Goal: Use online tool/utility: Utilize a website feature to perform a specific function

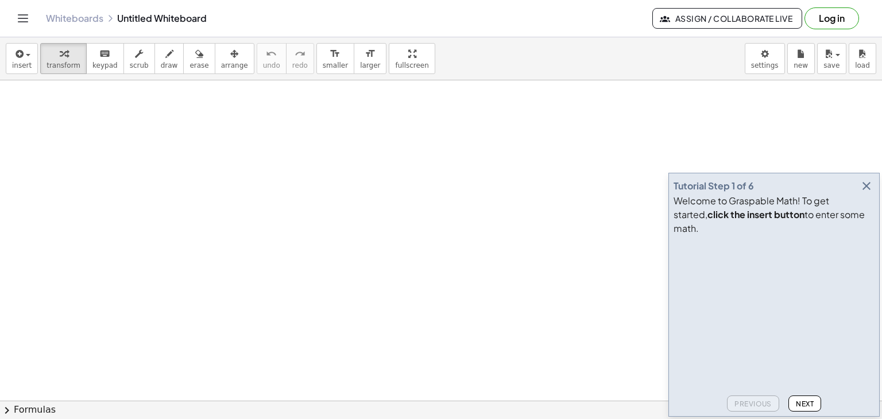
click at [843, 25] on button "Log in" at bounding box center [832, 18] width 55 height 22
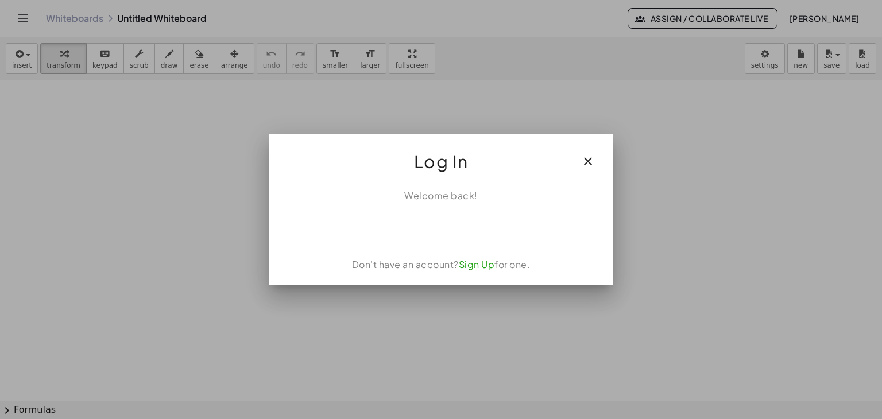
click at [590, 160] on icon "button" at bounding box center [588, 161] width 14 height 14
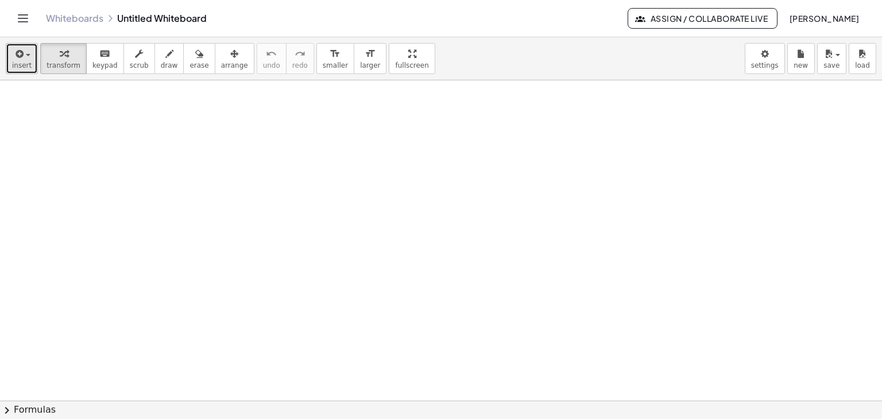
click at [21, 51] on icon "button" at bounding box center [18, 54] width 10 height 14
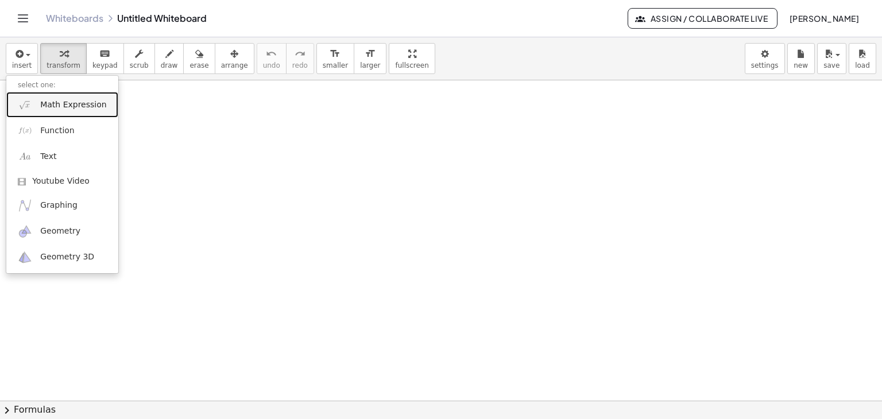
click at [34, 111] on link "Math Expression" at bounding box center [62, 105] width 112 height 26
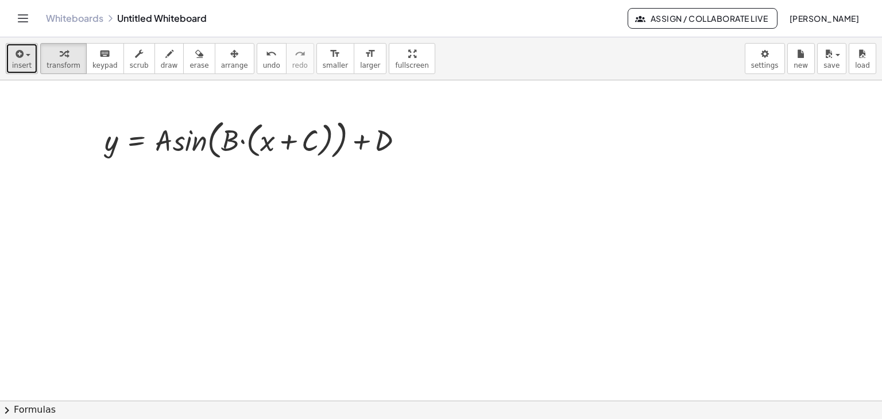
click at [25, 65] on span "insert" at bounding box center [22, 65] width 20 height 8
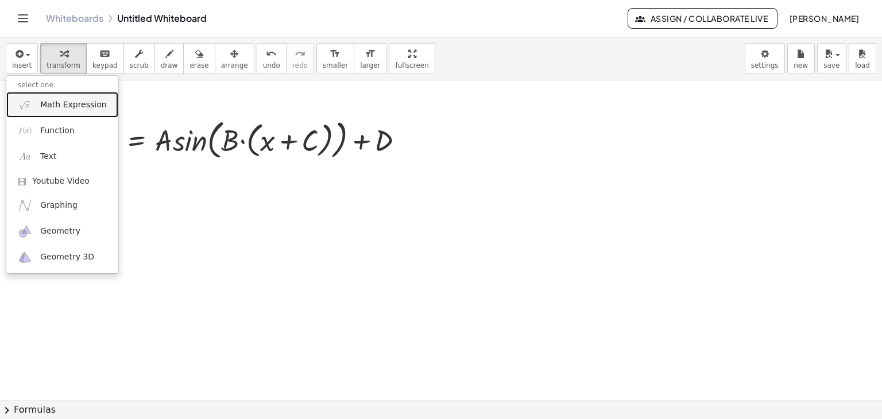
click at [47, 109] on span "Math Expression" at bounding box center [73, 104] width 66 height 11
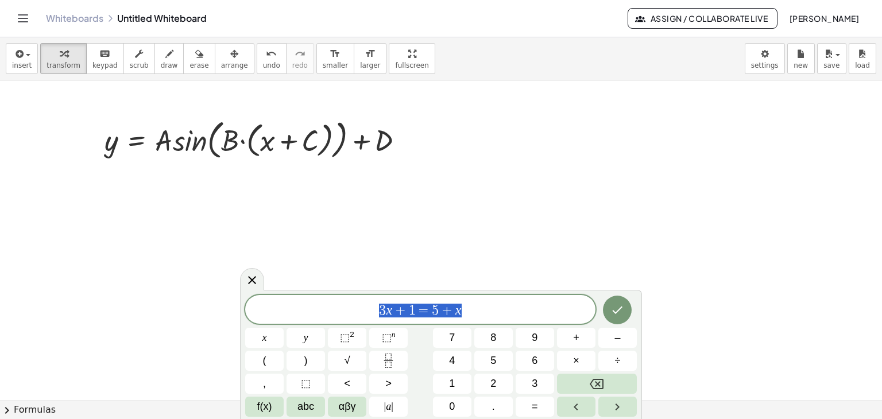
drag, startPoint x: 495, startPoint y: 315, endPoint x: 354, endPoint y: 297, distance: 142.4
click at [354, 297] on div "******** 3 x + 1 = 5 + x" at bounding box center [420, 309] width 350 height 29
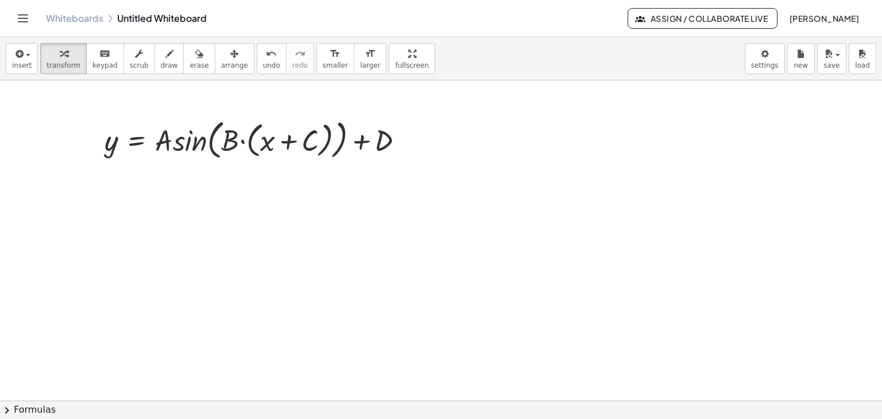
click at [21, 58] on icon "button" at bounding box center [18, 54] width 10 height 14
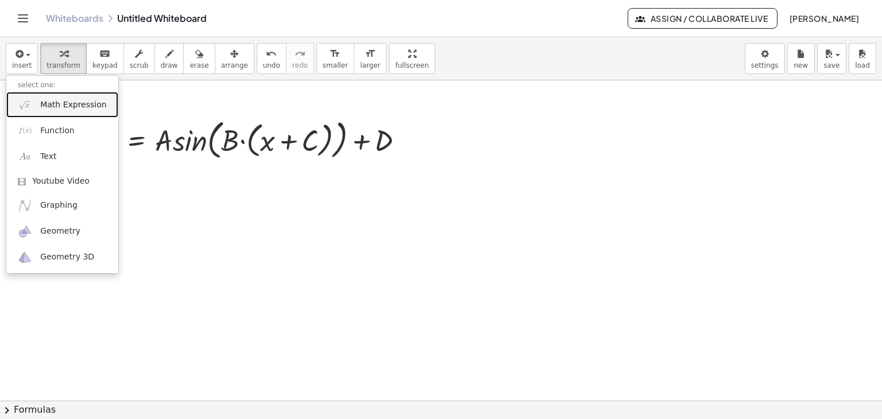
click at [32, 102] on img at bounding box center [25, 105] width 14 height 14
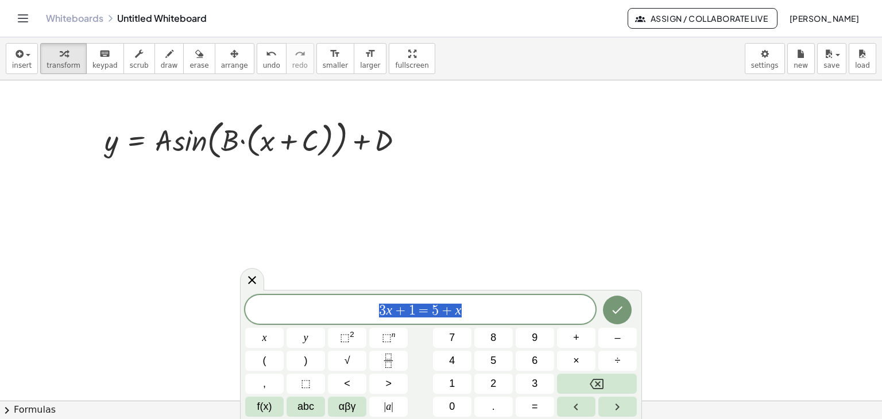
drag, startPoint x: 475, startPoint y: 314, endPoint x: 378, endPoint y: 311, distance: 96.5
click at [378, 311] on span "3 x + 1 = 5 + x" at bounding box center [420, 311] width 350 height 16
drag, startPoint x: 7, startPoint y: 65, endPoint x: 32, endPoint y: 79, distance: 28.3
click at [9, 65] on button "insert" at bounding box center [22, 58] width 32 height 31
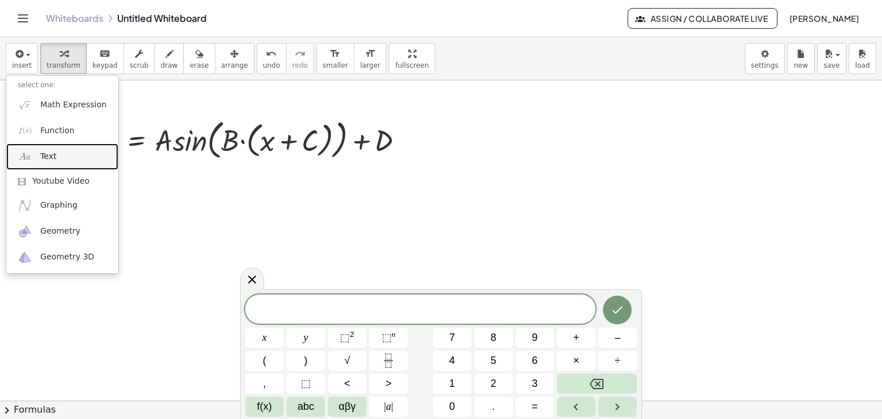
click at [41, 150] on link "Text" at bounding box center [62, 157] width 112 height 26
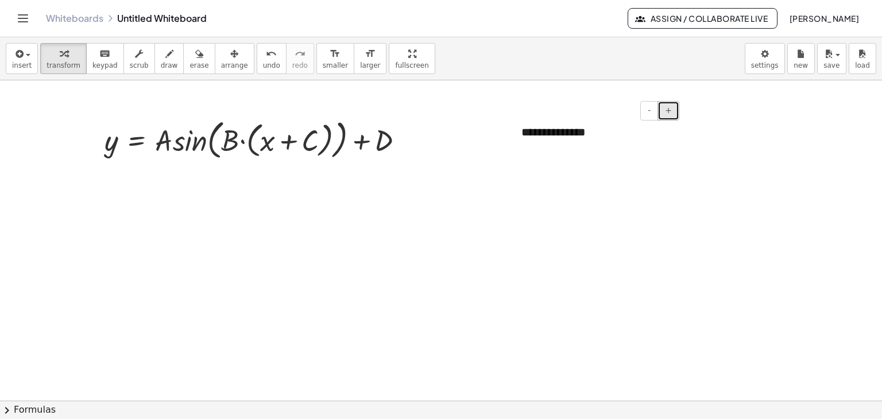
click at [672, 109] on button "+" at bounding box center [669, 111] width 22 height 20
click at [671, 109] on span "+" at bounding box center [668, 110] width 7 height 9
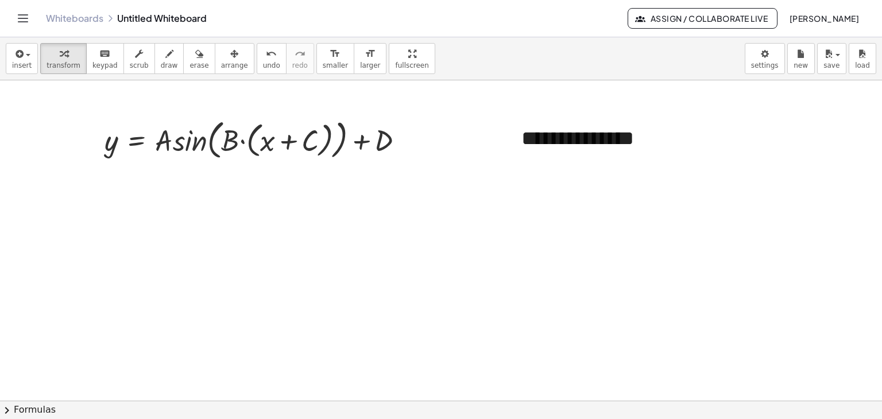
drag, startPoint x: 218, startPoint y: 58, endPoint x: 255, endPoint y: 75, distance: 40.6
click at [221, 58] on div "button" at bounding box center [234, 54] width 27 height 14
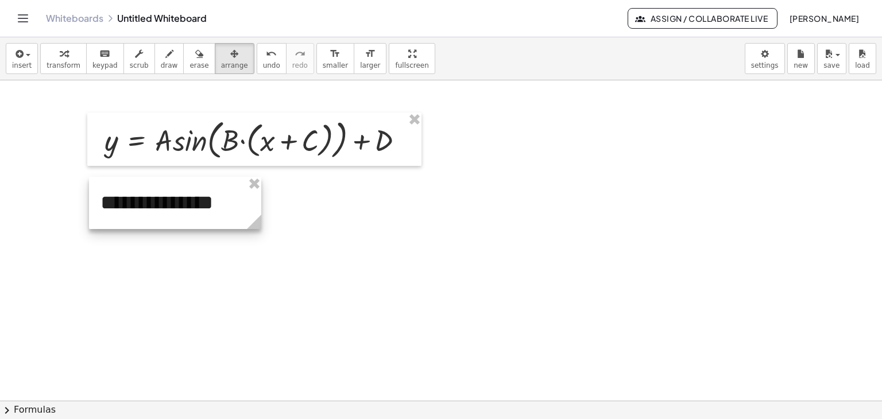
drag, startPoint x: 575, startPoint y: 134, endPoint x: 154, endPoint y: 198, distance: 425.8
click at [154, 198] on div at bounding box center [175, 203] width 172 height 52
click at [61, 65] on span "transform" at bounding box center [64, 65] width 34 height 8
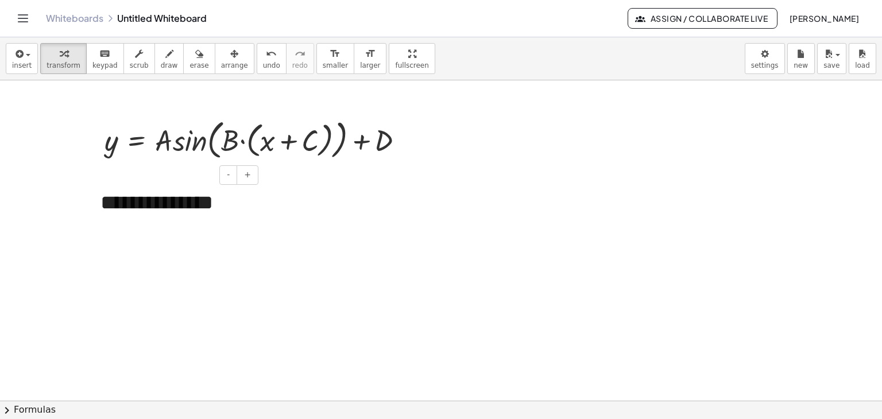
click at [229, 202] on div "**********" at bounding box center [175, 203] width 172 height 52
click at [228, 203] on div "**********" at bounding box center [175, 203] width 172 height 52
click at [13, 59] on icon "button" at bounding box center [18, 54] width 10 height 14
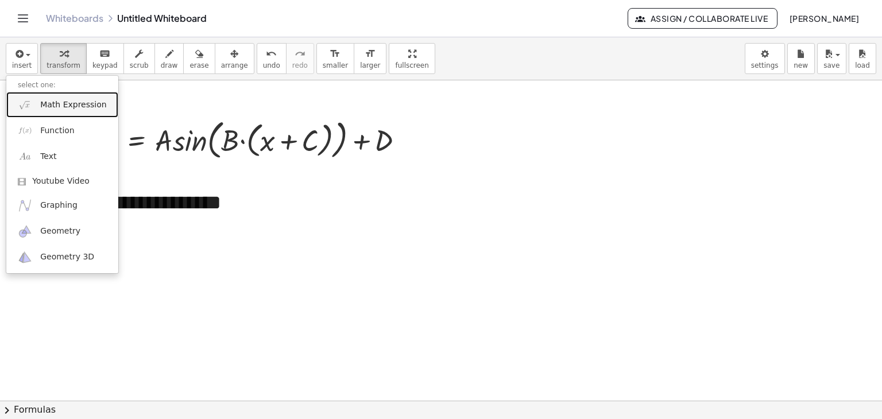
click at [48, 113] on link "Math Expression" at bounding box center [62, 105] width 112 height 26
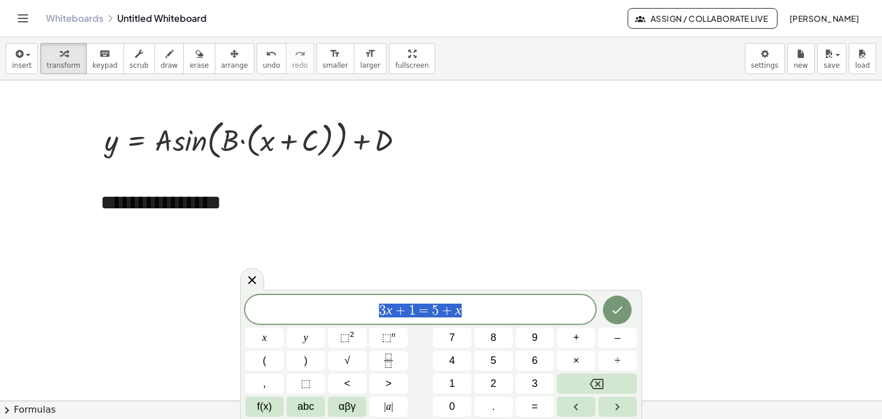
drag, startPoint x: 471, startPoint y: 313, endPoint x: 357, endPoint y: 314, distance: 114.3
click at [357, 314] on span "3 x + 1 = 5 + x" at bounding box center [420, 311] width 350 height 16
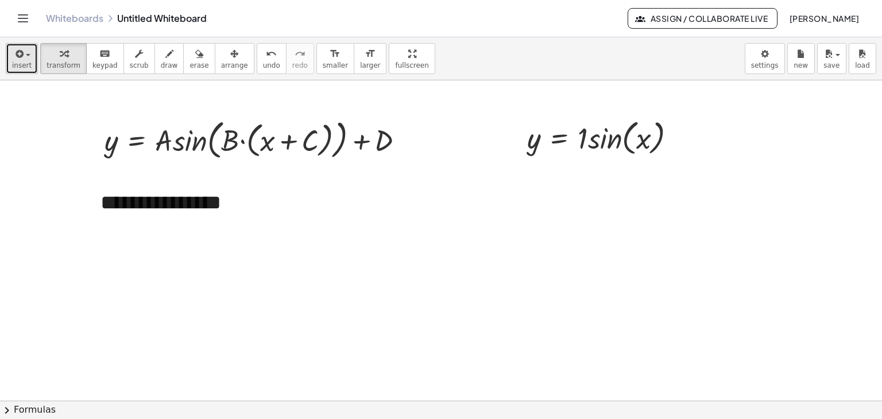
click at [10, 65] on button "insert" at bounding box center [22, 58] width 32 height 31
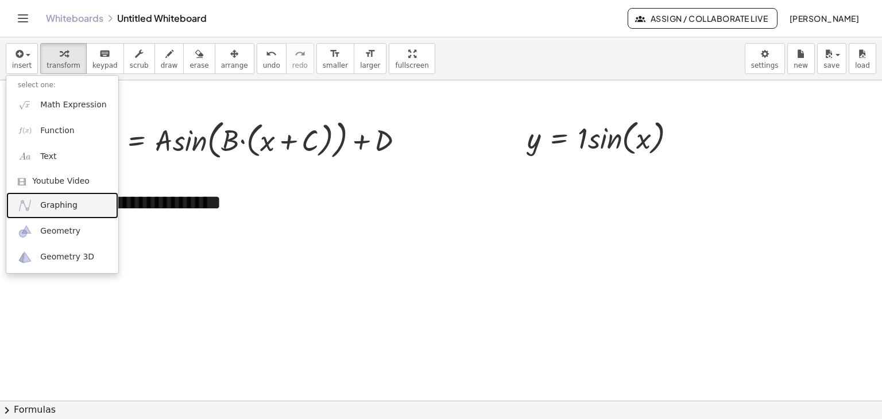
click at [67, 210] on span "Graphing" at bounding box center [58, 205] width 37 height 11
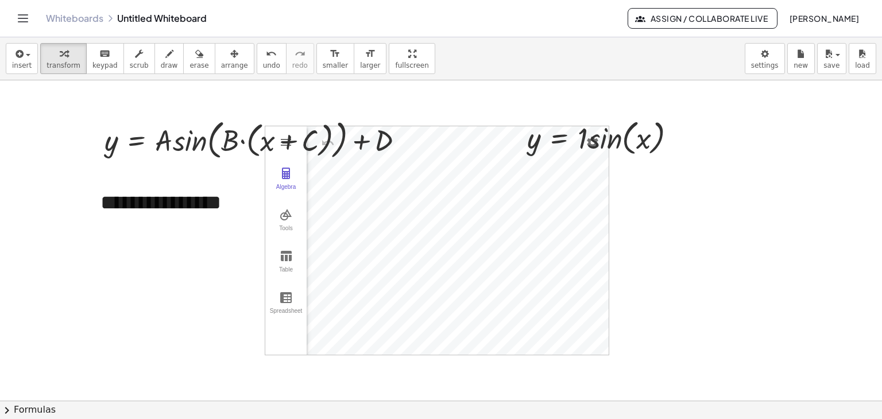
click at [221, 53] on div "button" at bounding box center [234, 54] width 27 height 14
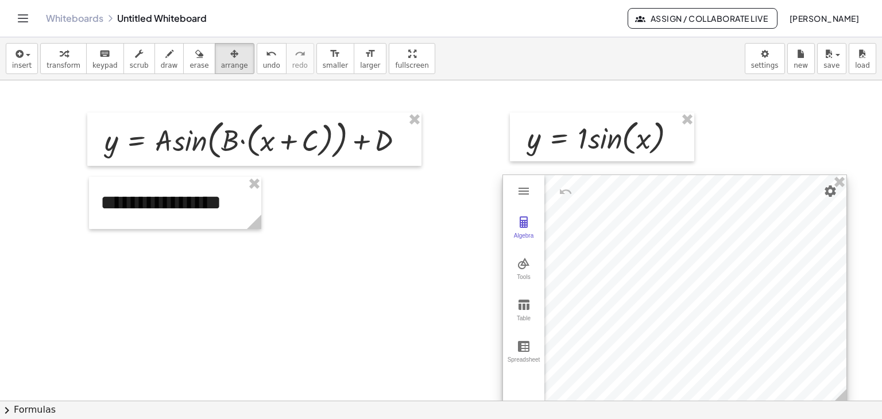
drag, startPoint x: 461, startPoint y: 215, endPoint x: 699, endPoint y: 264, distance: 243.3
click at [699, 264] on div at bounding box center [674, 289] width 343 height 229
drag, startPoint x: 65, startPoint y: 63, endPoint x: 367, endPoint y: 98, distance: 304.1
click at [70, 62] on span "transform" at bounding box center [64, 65] width 34 height 8
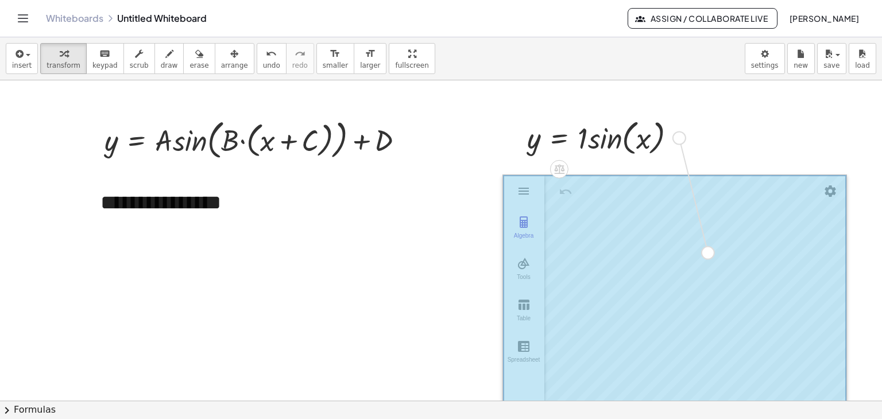
drag, startPoint x: 678, startPoint y: 134, endPoint x: 709, endPoint y: 259, distance: 129.1
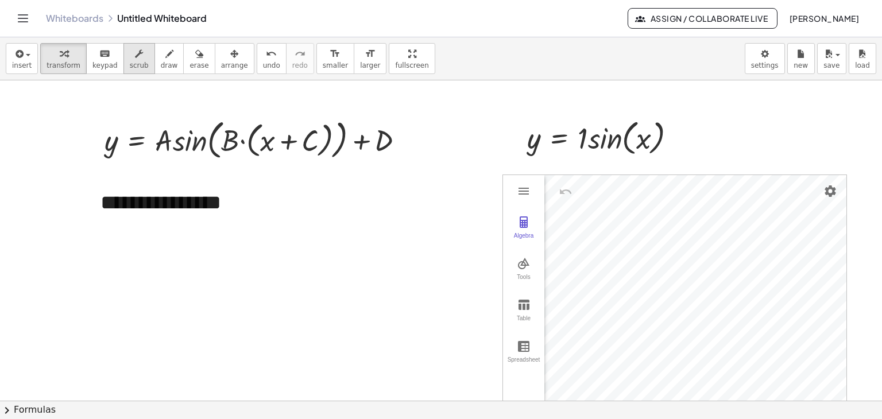
drag, startPoint x: 124, startPoint y: 63, endPoint x: 130, endPoint y: 61, distance: 5.9
click at [130, 61] on span "scrub" at bounding box center [139, 65] width 19 height 8
drag, startPoint x: 584, startPoint y: 134, endPoint x: 591, endPoint y: 118, distance: 17.5
click at [591, 118] on div at bounding box center [606, 137] width 170 height 44
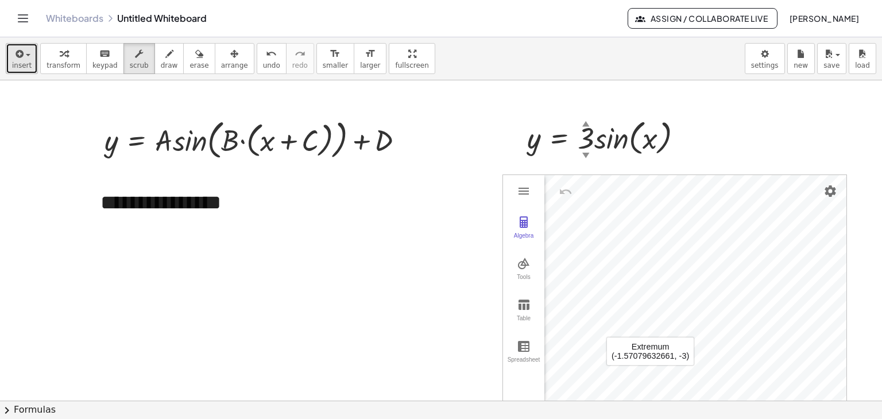
click at [20, 67] on span "insert" at bounding box center [22, 65] width 20 height 8
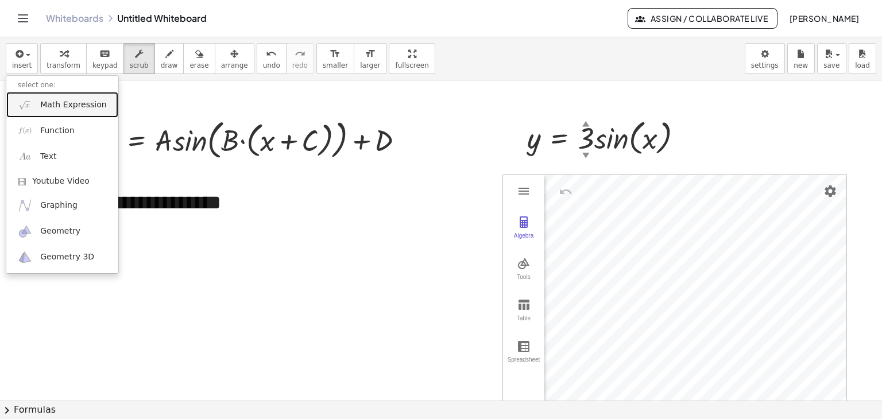
click at [78, 109] on span "Math Expression" at bounding box center [73, 104] width 66 height 11
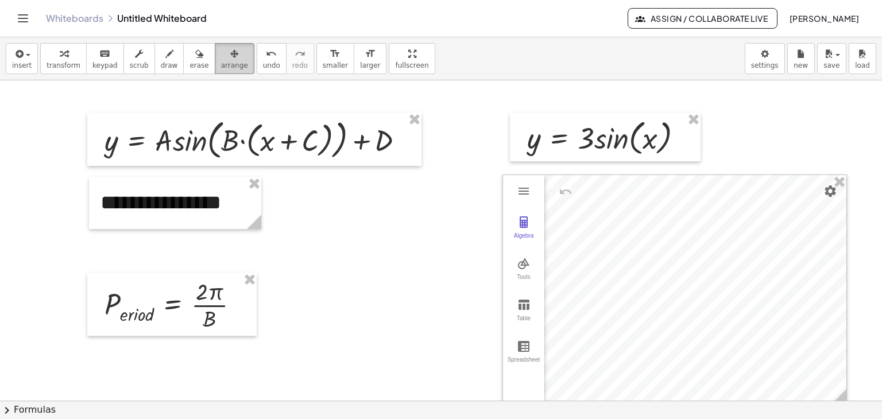
click at [221, 72] on button "arrange" at bounding box center [235, 58] width 40 height 31
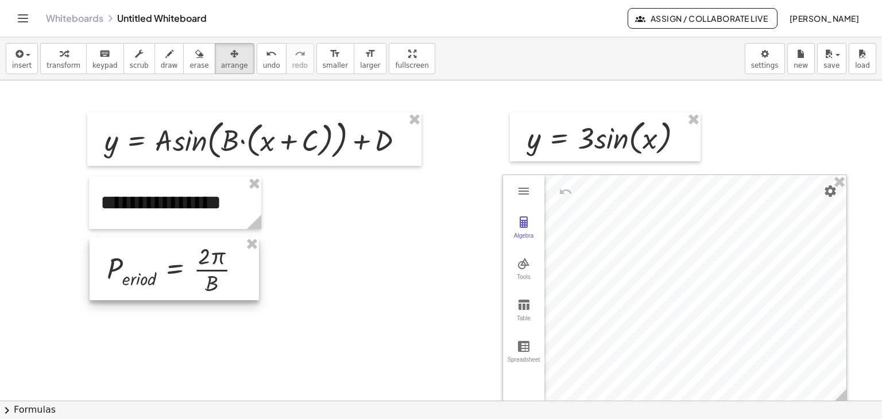
drag, startPoint x: 146, startPoint y: 314, endPoint x: 148, endPoint y: 279, distance: 35.7
click at [148, 279] on div at bounding box center [174, 268] width 169 height 63
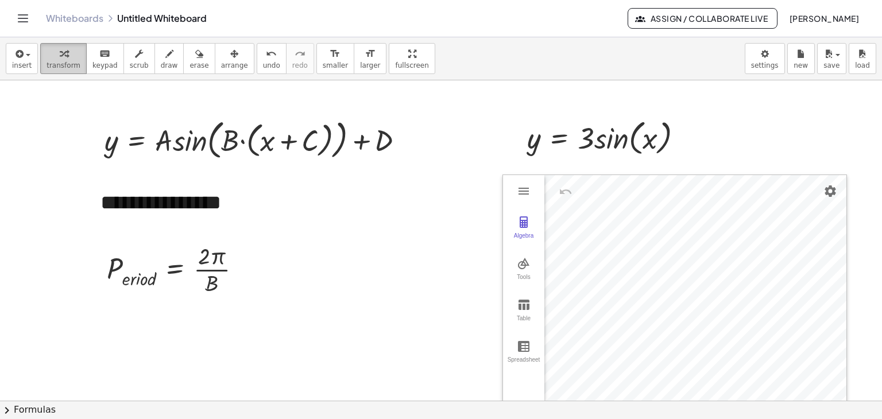
click at [51, 51] on div "button" at bounding box center [64, 54] width 34 height 14
click at [558, 203] on div "Graphing Calculator" at bounding box center [562, 192] width 34 height 28
click at [827, 189] on img "Settings" at bounding box center [830, 191] width 14 height 14
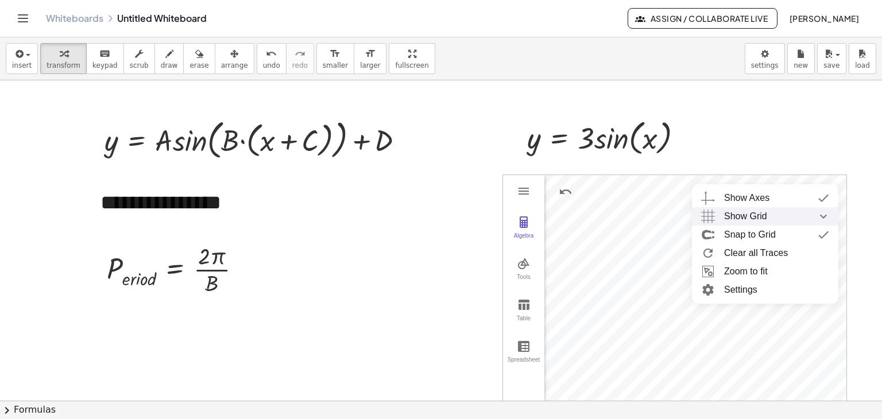
click at [764, 216] on span "Show Grid" at bounding box center [745, 216] width 43 height 18
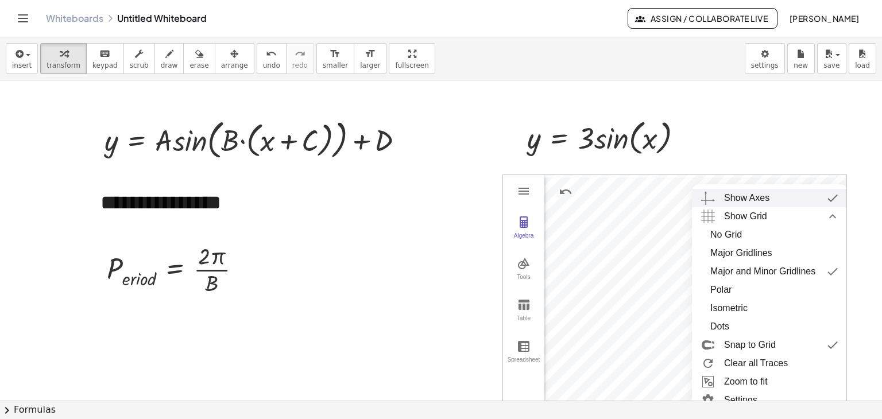
click at [769, 199] on div "Show Axes" at bounding box center [781, 198] width 114 height 18
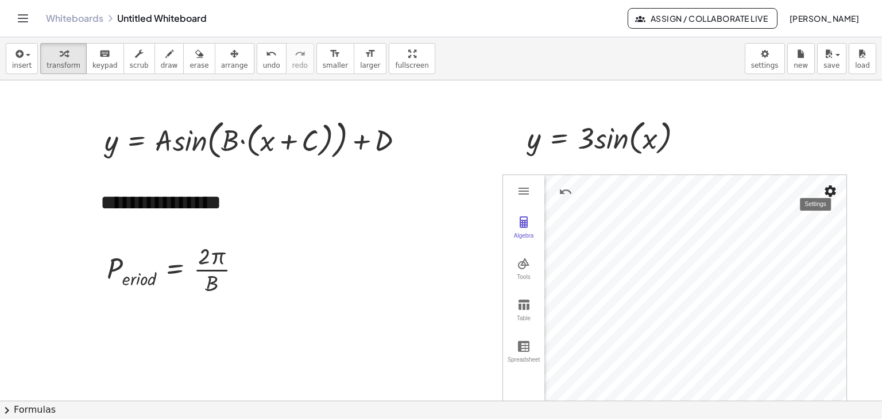
click at [830, 186] on img "Settings" at bounding box center [830, 191] width 14 height 14
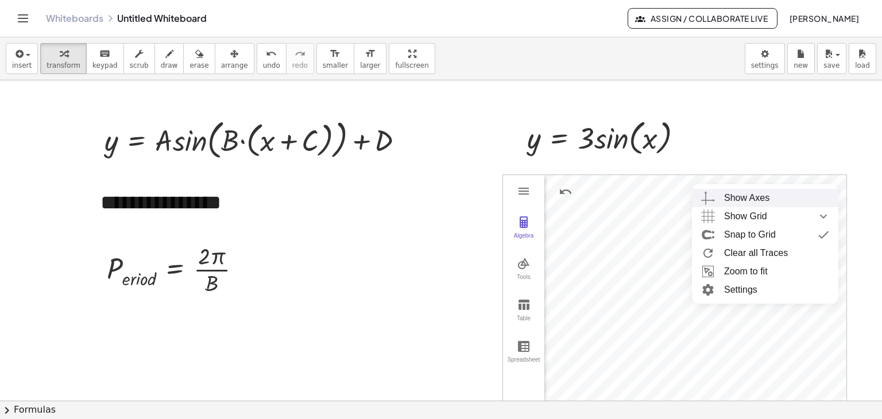
click at [794, 203] on div "Show Axes" at bounding box center [776, 198] width 105 height 18
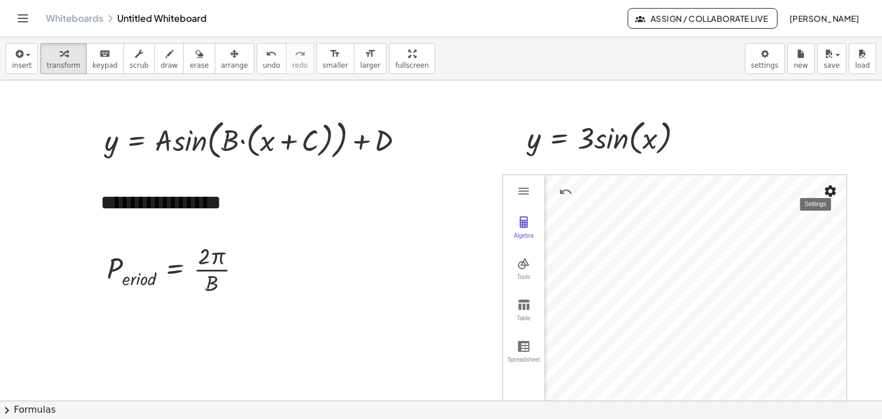
click at [836, 184] on img "Settings" at bounding box center [830, 191] width 14 height 14
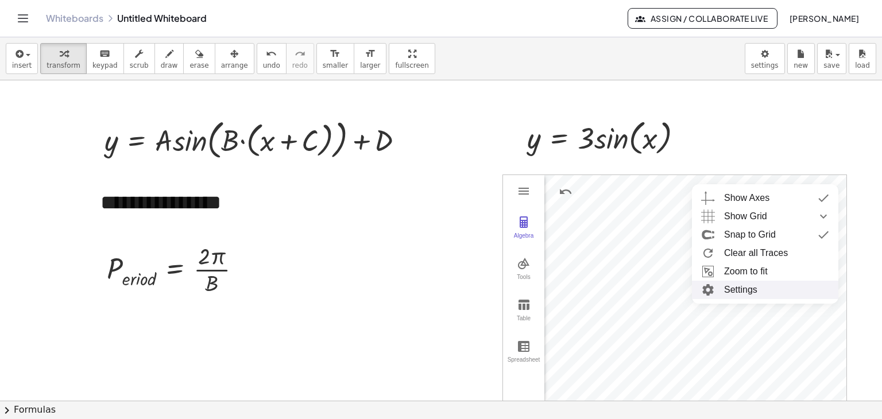
click at [735, 289] on li "Settings" at bounding box center [765, 290] width 146 height 18
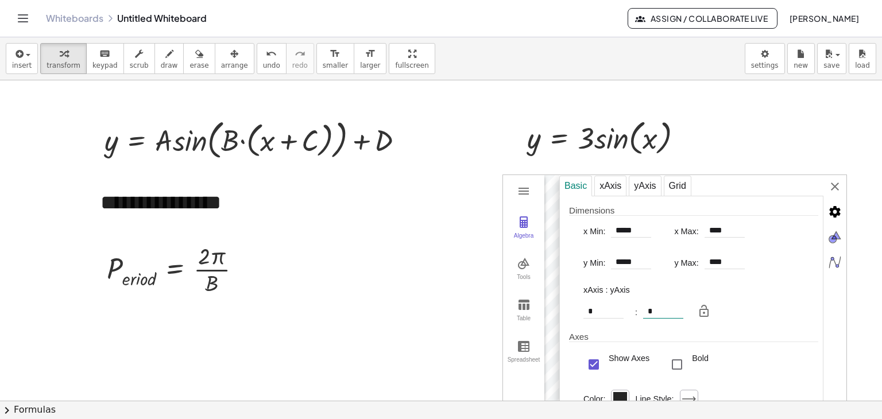
click at [668, 309] on input "*" at bounding box center [663, 312] width 40 height 14
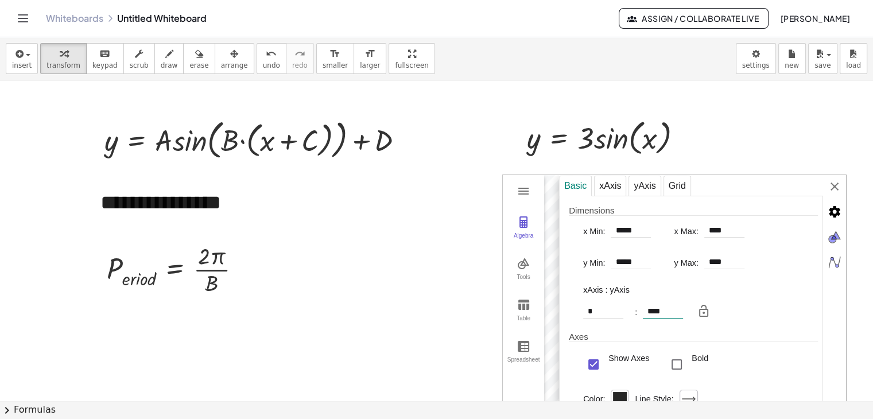
type input "**********"
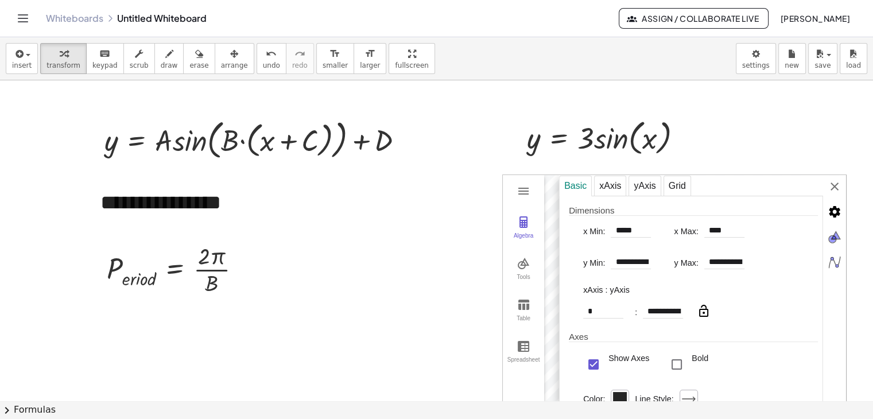
click at [707, 308] on img "Graphing Calculator" at bounding box center [704, 311] width 14 height 14
click at [839, 181] on div "**********" at bounding box center [702, 290] width 287 height 230
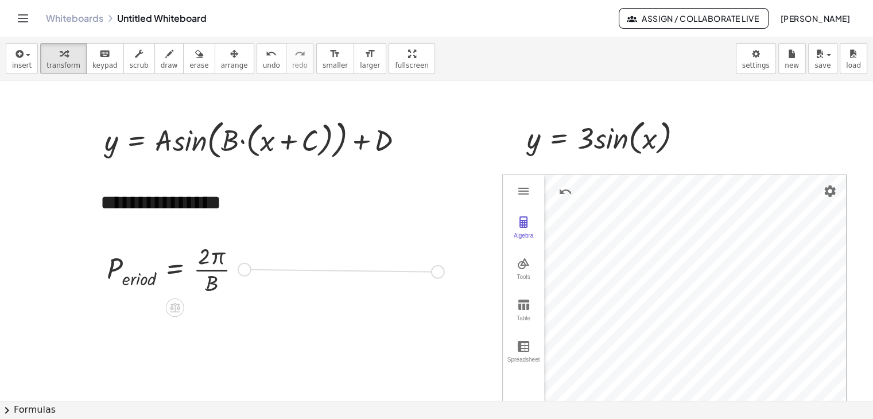
drag, startPoint x: 246, startPoint y: 270, endPoint x: 453, endPoint y: 272, distance: 206.7
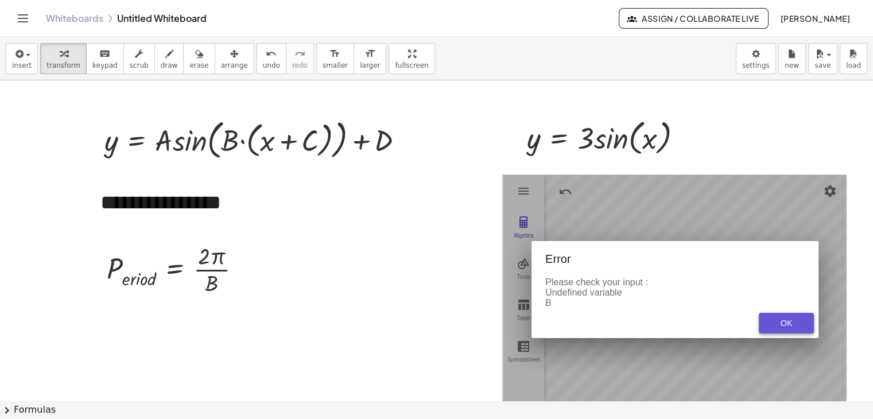
click at [788, 326] on div "OK" at bounding box center [786, 323] width 37 height 9
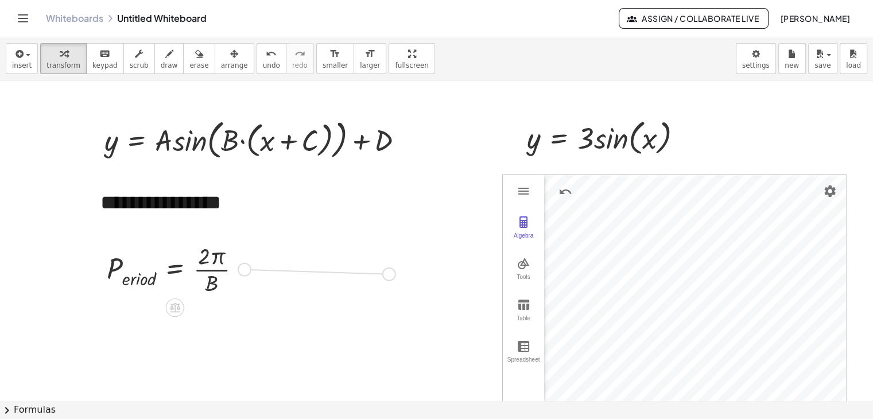
drag, startPoint x: 243, startPoint y: 269, endPoint x: 394, endPoint y: 274, distance: 150.5
drag, startPoint x: 350, startPoint y: 287, endPoint x: 249, endPoint y: 268, distance: 102.9
click at [244, 269] on div "· B P · e · r · i · o · d = · 2 · π · B" at bounding box center [313, 268] width 169 height 63
drag, startPoint x: 355, startPoint y: 281, endPoint x: 381, endPoint y: 266, distance: 30.1
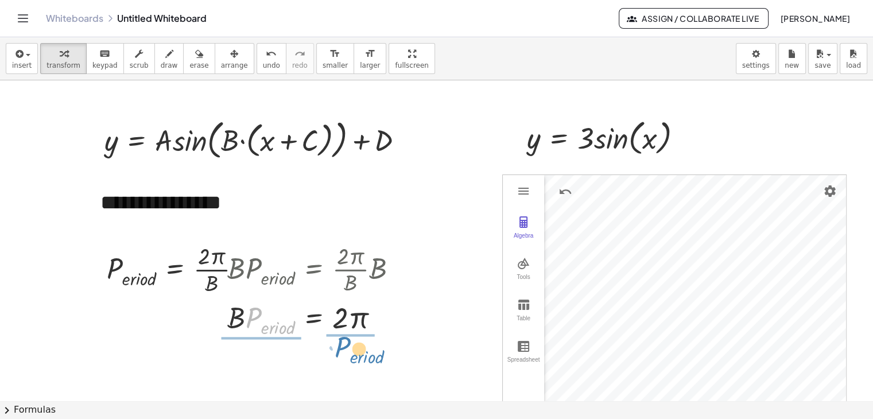
drag, startPoint x: 256, startPoint y: 269, endPoint x: 342, endPoint y: 296, distance: 90.8
click at [314, 269] on div "P · e · r · i · o · d = · 2 · π · B · B · P · e · r · i · o · d = · · 2 · π · B…" at bounding box center [314, 269] width 0 height 0
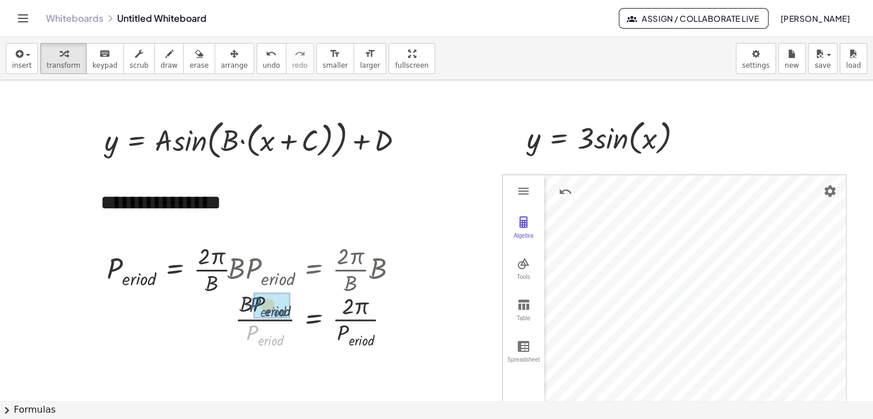
drag, startPoint x: 252, startPoint y: 316, endPoint x: 259, endPoint y: 313, distance: 7.7
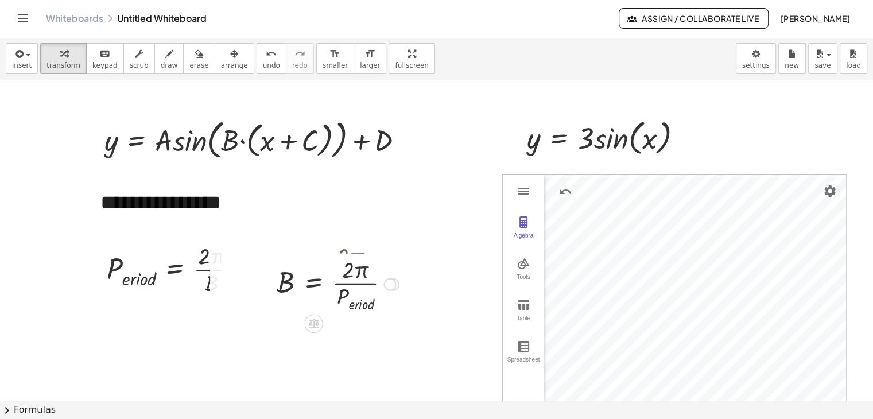
drag, startPoint x: 393, startPoint y: 318, endPoint x: 385, endPoint y: 285, distance: 34.1
click at [388, 279] on div at bounding box center [390, 285] width 13 height 13
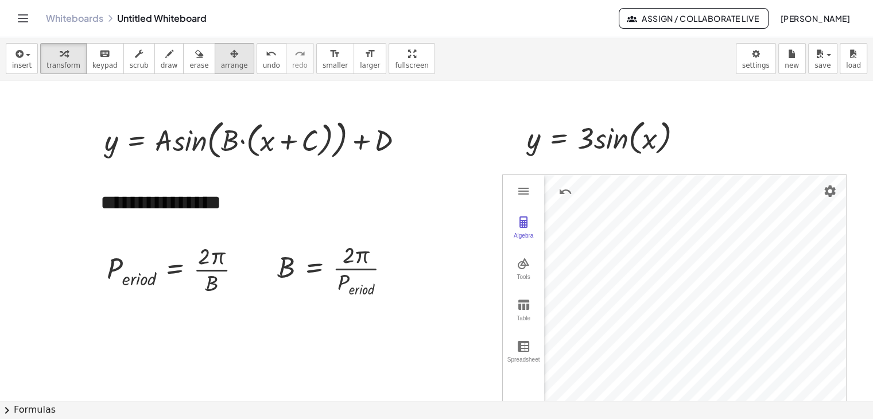
click at [215, 63] on button "arrange" at bounding box center [235, 58] width 40 height 31
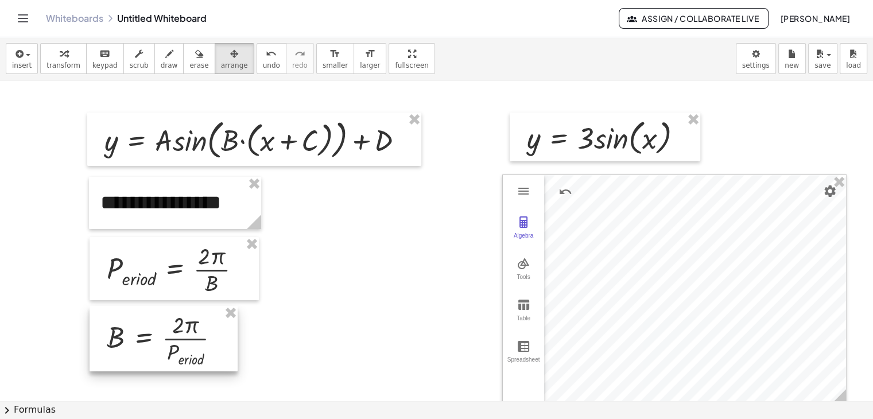
drag, startPoint x: 354, startPoint y: 270, endPoint x: 185, endPoint y: 340, distance: 182.6
click at [185, 341] on div at bounding box center [164, 338] width 148 height 65
click at [55, 68] on span "transform" at bounding box center [64, 65] width 34 height 8
